Goal: Task Accomplishment & Management: Complete application form

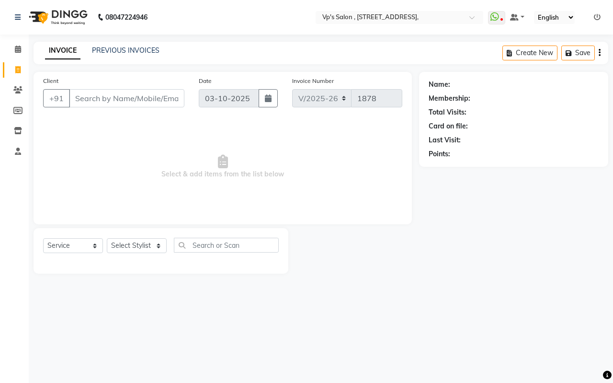
select select "4917"
select select "service"
click at [79, 98] on input "Client" at bounding box center [126, 98] width 115 height 18
type input "7057064740"
click at [167, 99] on span "Add Client" at bounding box center [160, 98] width 38 height 10
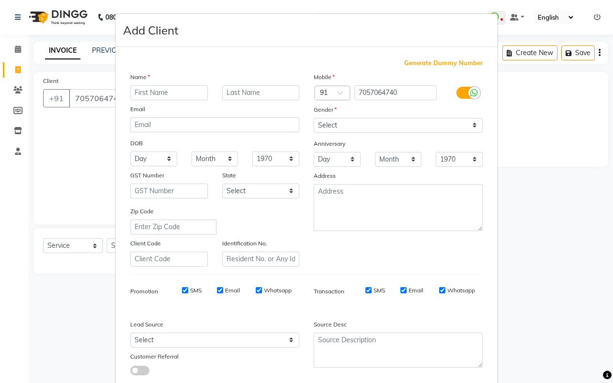
click at [154, 93] on input "text" at bounding box center [169, 92] width 78 height 15
type input "kaushal"
click at [234, 92] on input "text" at bounding box center [261, 92] width 78 height 15
type input "sir"
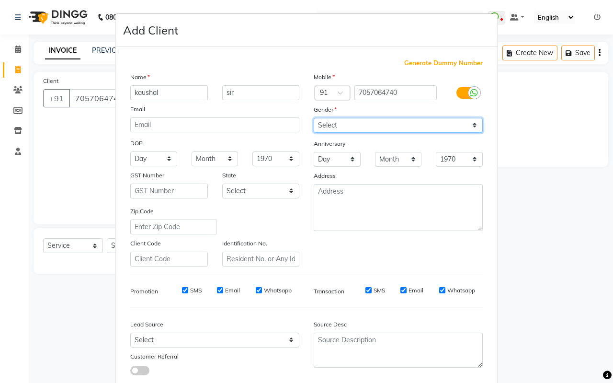
click at [342, 127] on select "Select [DEMOGRAPHIC_DATA] [DEMOGRAPHIC_DATA] Other Prefer Not To Say" at bounding box center [398, 125] width 169 height 15
select select "[DEMOGRAPHIC_DATA]"
click at [314, 118] on select "Select [DEMOGRAPHIC_DATA] [DEMOGRAPHIC_DATA] Other Prefer Not To Say" at bounding box center [398, 125] width 169 height 15
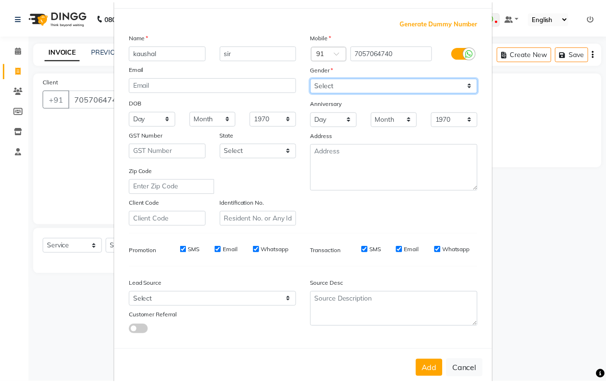
scroll to position [59, 0]
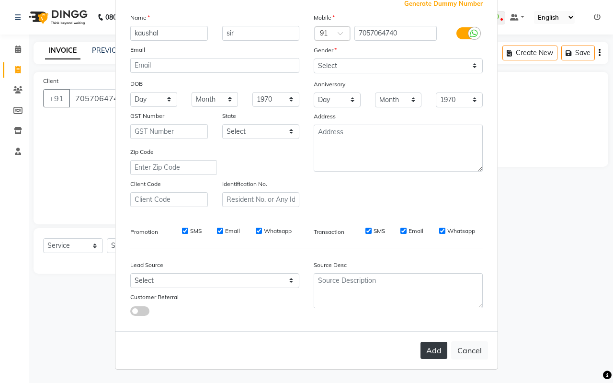
click at [436, 350] on button "Add" at bounding box center [434, 350] width 27 height 17
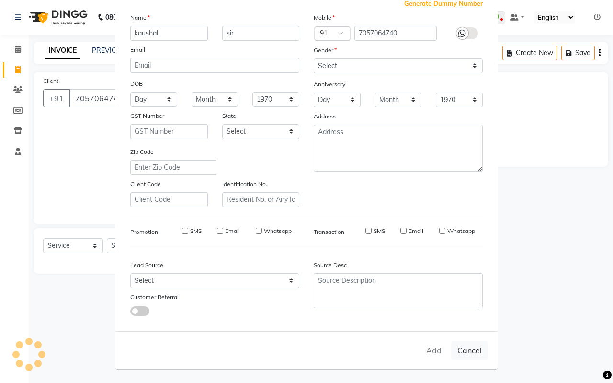
select select
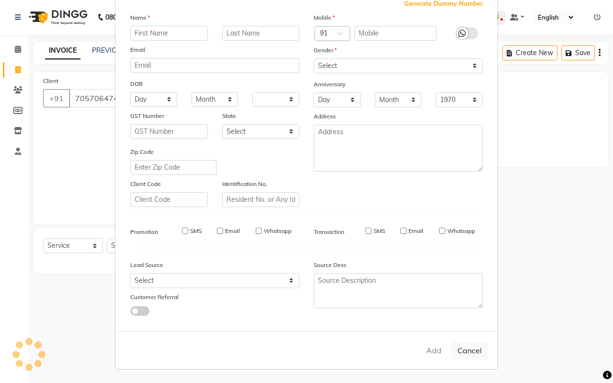
select select
checkbox input "false"
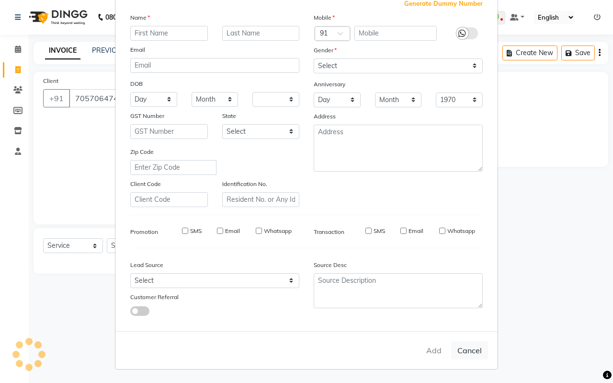
checkbox input "false"
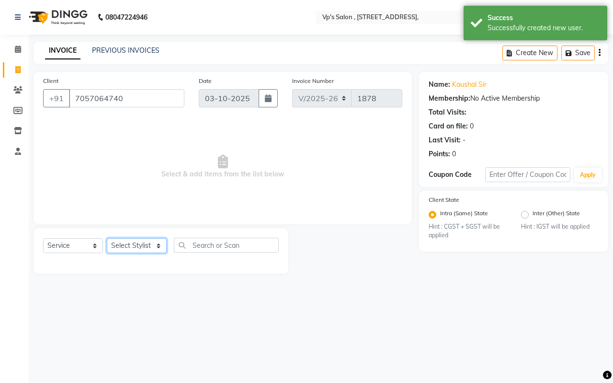
click at [137, 246] on select "Select Stylist [PERSON_NAME] [PERSON_NAME] [PERSON_NAME] [PERSON_NAME] priyanka…" at bounding box center [137, 245] width 60 height 15
select select "67086"
click at [107, 238] on select "Select Stylist [PERSON_NAME] [PERSON_NAME] [PERSON_NAME] [PERSON_NAME] priyanka…" at bounding box center [137, 245] width 60 height 15
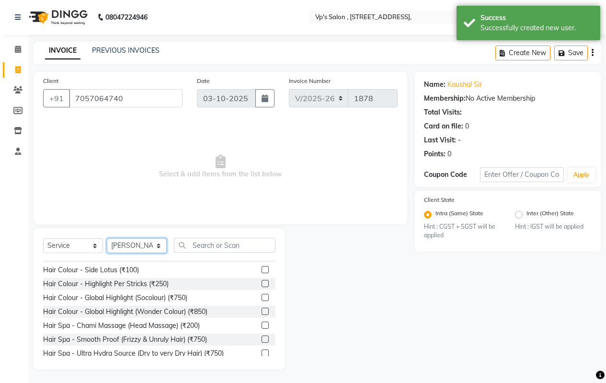
scroll to position [0, 0]
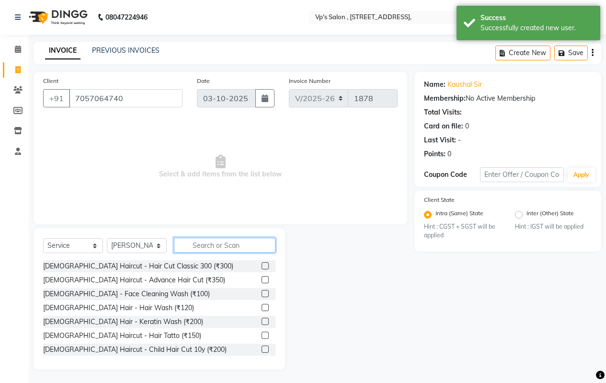
click at [232, 246] on input "text" at bounding box center [225, 245] width 102 height 15
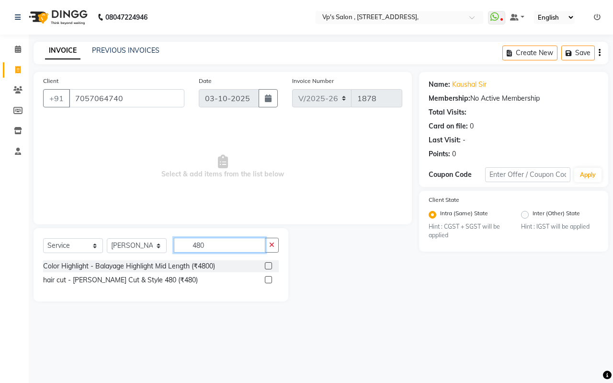
type input "480"
click at [266, 282] on label at bounding box center [268, 279] width 7 height 7
click at [266, 282] on input "checkbox" at bounding box center [268, 280] width 6 height 6
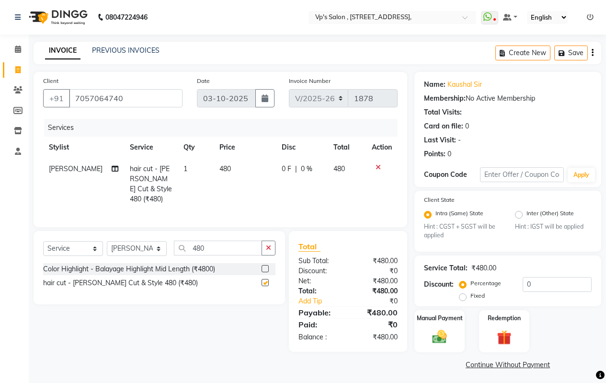
checkbox input "false"
click at [272, 245] on button "button" at bounding box center [269, 247] width 14 height 15
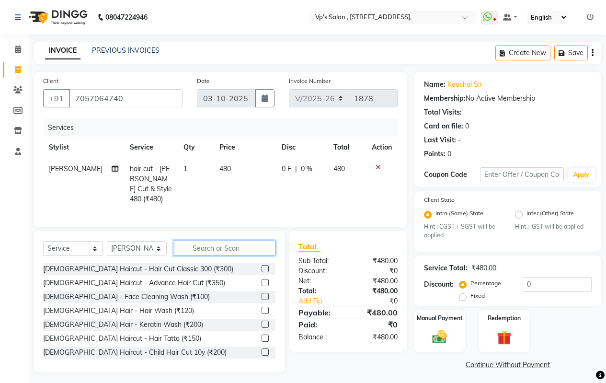
click at [251, 249] on input "text" at bounding box center [225, 247] width 102 height 15
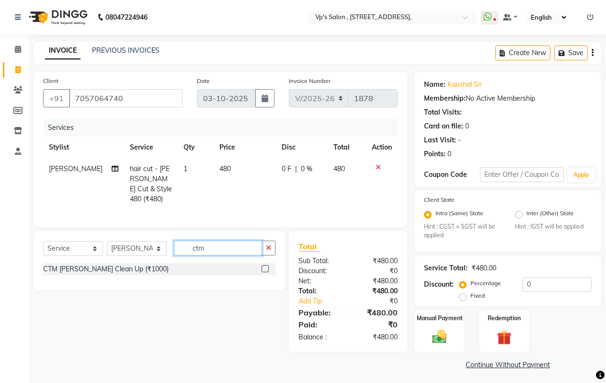
type input "ctm"
click at [262, 265] on label at bounding box center [265, 268] width 7 height 7
click at [262, 266] on input "checkbox" at bounding box center [265, 269] width 6 height 6
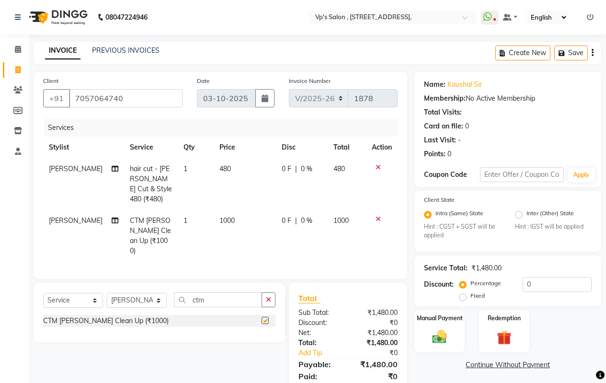
checkbox input "false"
click at [265, 292] on button "button" at bounding box center [269, 299] width 14 height 15
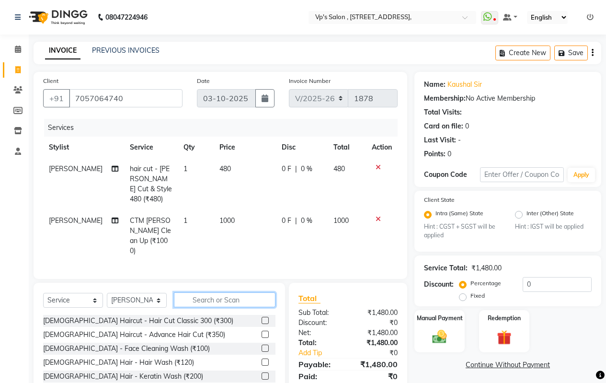
click at [239, 292] on input "text" at bounding box center [225, 299] width 102 height 15
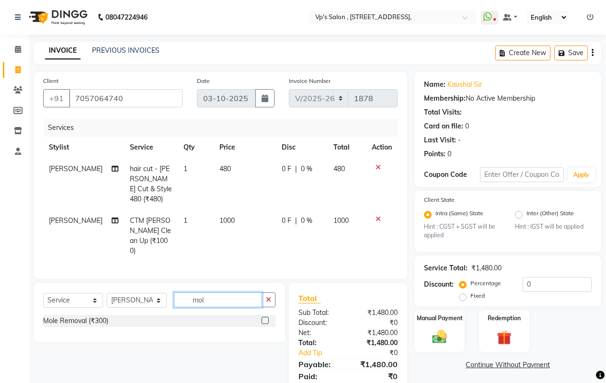
type input "mol"
click at [268, 317] on label at bounding box center [265, 320] width 7 height 7
click at [268, 318] on input "checkbox" at bounding box center [265, 321] width 6 height 6
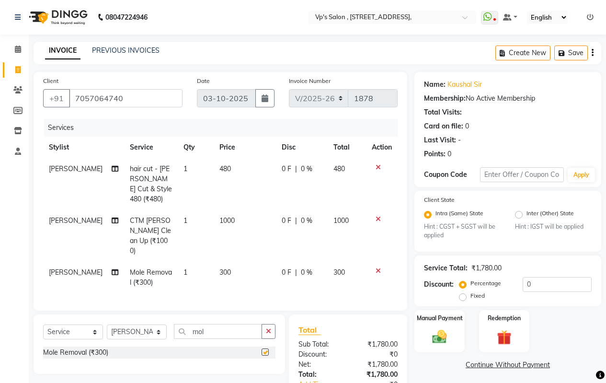
checkbox input "false"
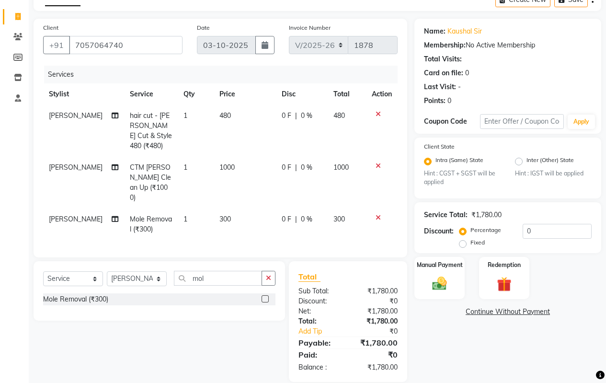
scroll to position [54, 0]
click at [425, 274] on div "Manual Payment" at bounding box center [439, 278] width 52 height 44
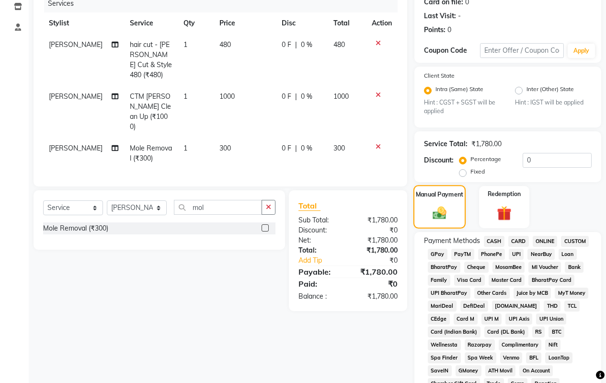
scroll to position [245, 0]
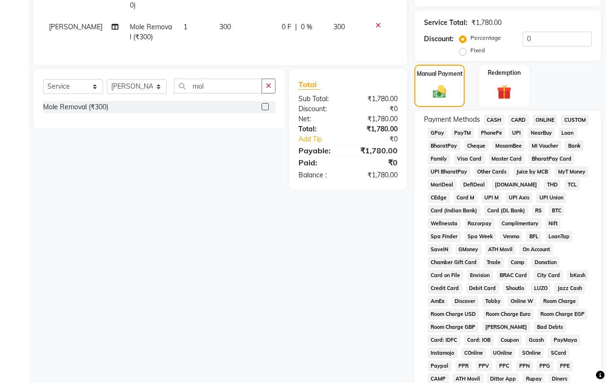
click at [541, 120] on span "ONLINE" at bounding box center [545, 119] width 25 height 11
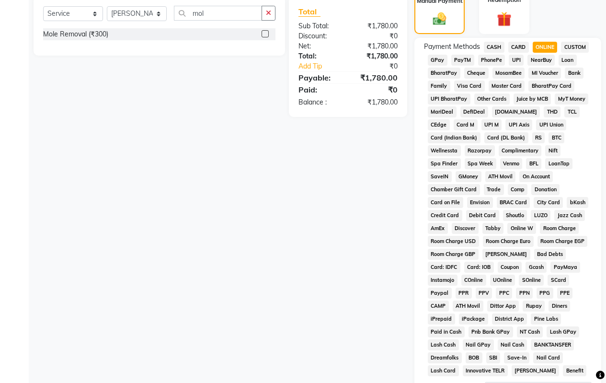
scroll to position [438, 0]
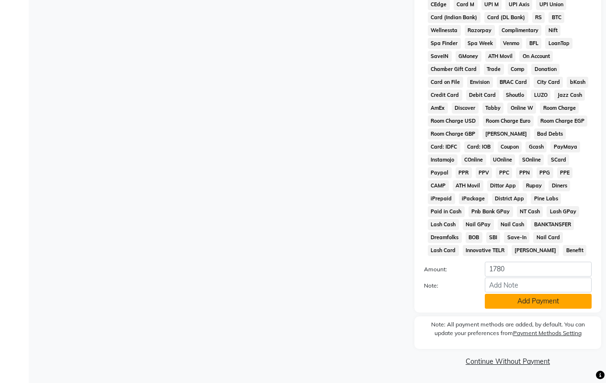
click at [517, 297] on button "Add Payment" at bounding box center [538, 301] width 107 height 15
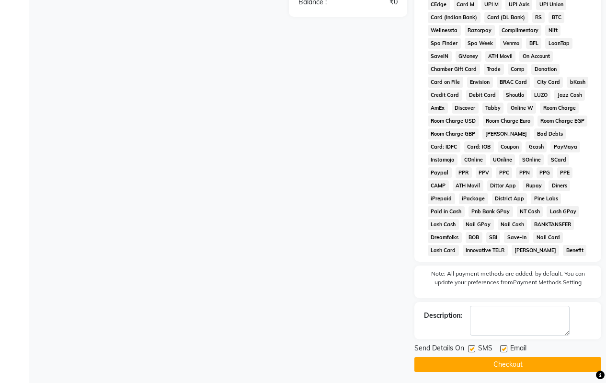
click at [450, 366] on button "Checkout" at bounding box center [507, 364] width 187 height 15
